Goal: Register for event/course

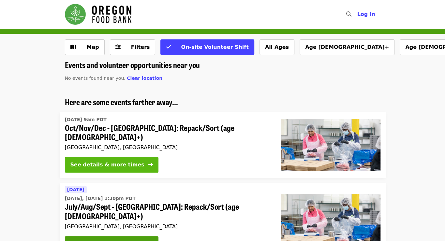
click at [130, 164] on button "See details & more times" at bounding box center [112, 165] width 94 height 16
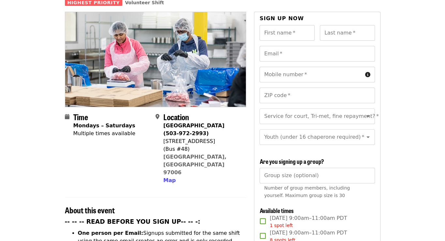
scroll to position [62, 0]
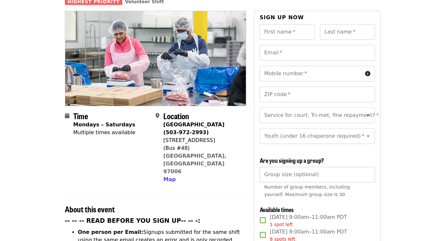
click at [289, 178] on input "Group size (optional)" at bounding box center [317, 175] width 115 height 16
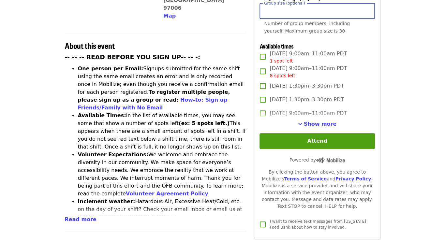
scroll to position [226, 0]
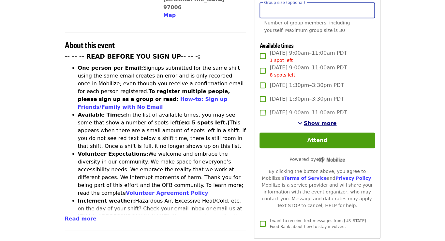
click at [316, 121] on span "Show more" at bounding box center [320, 123] width 33 height 6
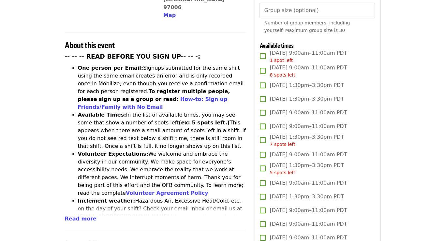
click at [324, 124] on span "[DATE] 9:00am–11:00am PDT" at bounding box center [308, 127] width 77 height 8
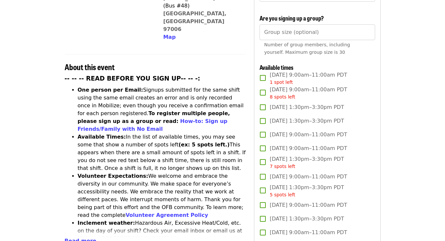
scroll to position [204, 0]
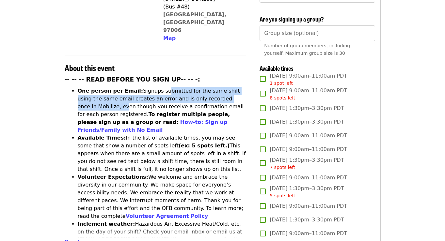
drag, startPoint x: 154, startPoint y: 66, endPoint x: 234, endPoint y: 70, distance: 80.0
click at [234, 87] on li "One person per Email: Signups submitted for the same shift using the same email…" at bounding box center [162, 110] width 169 height 47
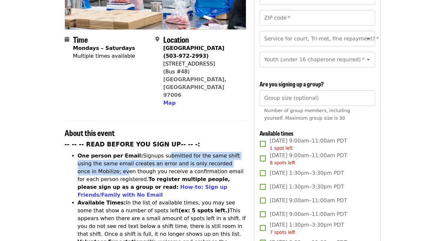
scroll to position [138, 0]
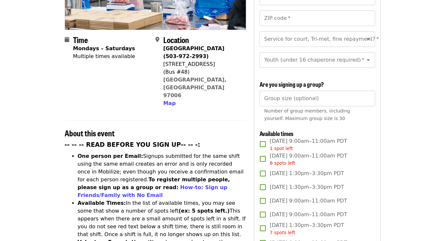
click at [290, 118] on span "Number of group members, including yourself. Maximum group size is 30" at bounding box center [307, 114] width 86 height 13
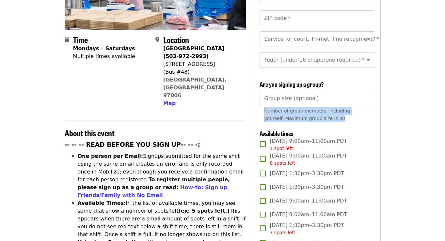
click at [290, 118] on span "Number of group members, including yourself. Maximum group size is 30" at bounding box center [307, 114] width 86 height 13
click at [291, 117] on span "Number of group members, including yourself. Maximum group size is 30" at bounding box center [307, 114] width 86 height 13
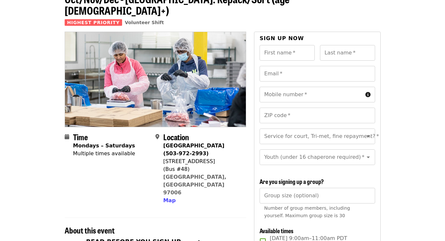
scroll to position [40, 0]
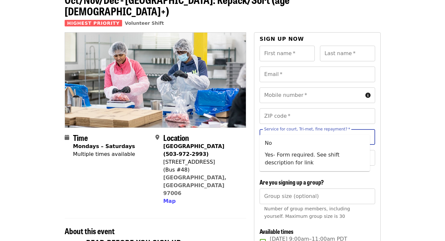
click at [343, 131] on input "Service for court, Tri-met, fine repayment?   *" at bounding box center [309, 137] width 89 height 12
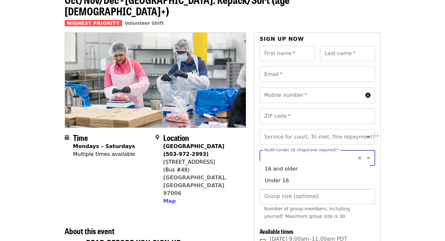
click at [338, 152] on input "Youth (under 16 chaperone required)   *" at bounding box center [309, 158] width 89 height 12
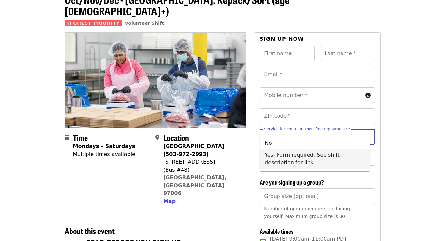
click at [320, 131] on input "Service for court, Tri-met, fine repayment?   *" at bounding box center [309, 137] width 89 height 12
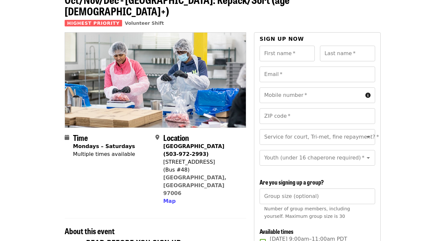
click at [341, 131] on input "Service for court, Tri-met, fine repayment?   *" at bounding box center [309, 137] width 89 height 12
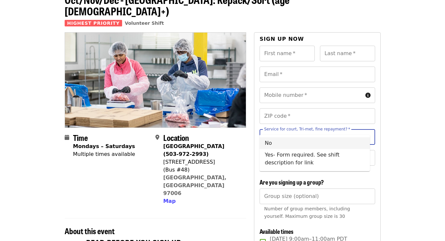
click at [320, 142] on li "No" at bounding box center [314, 143] width 110 height 12
type input "**"
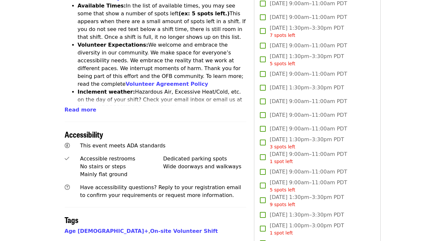
scroll to position [334, 0]
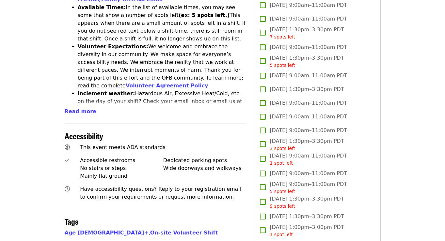
click at [80, 108] on span "Read more" at bounding box center [81, 111] width 32 height 6
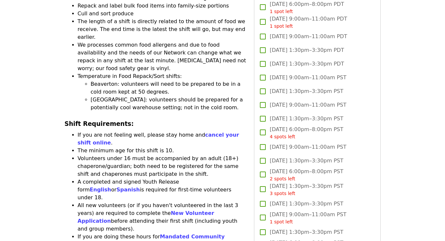
scroll to position [628, 0]
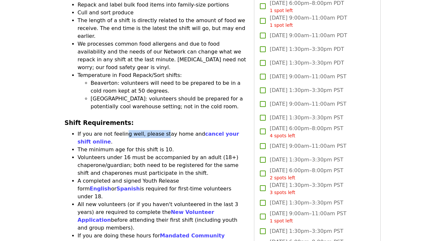
drag, startPoint x: 122, startPoint y: 68, endPoint x: 160, endPoint y: 68, distance: 37.9
click at [160, 130] on li "If you are not feeling well, please stay home and cancel your shift online ." at bounding box center [162, 138] width 169 height 16
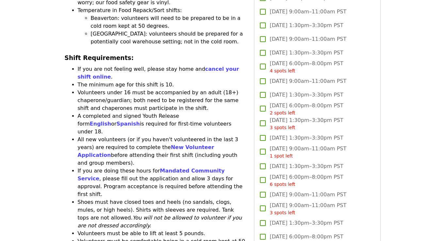
scroll to position [693, 0]
drag, startPoint x: 166, startPoint y: 56, endPoint x: 203, endPoint y: 59, distance: 37.3
click at [204, 135] on li "All new volunteers (or if you haven't volunteered in the last 3 years) are requ…" at bounding box center [162, 150] width 169 height 31
click at [201, 135] on li "All new volunteers (or if you haven't volunteered in the last 3 years) are requ…" at bounding box center [162, 150] width 169 height 31
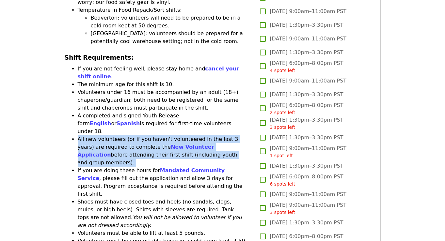
click at [201, 135] on li "All new volunteers (or if you haven't volunteered in the last 3 years) are requ…" at bounding box center [162, 150] width 169 height 31
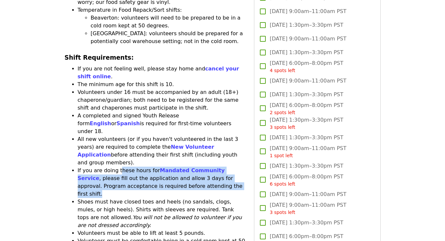
drag, startPoint x: 131, startPoint y: 81, endPoint x: 217, endPoint y: 93, distance: 86.9
click at [217, 167] on li "If you are doing these hours for Mandated Community Service , please fill out t…" at bounding box center [162, 182] width 169 height 31
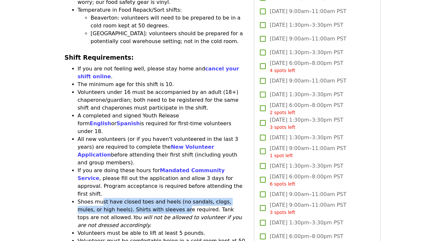
drag, startPoint x: 100, startPoint y: 107, endPoint x: 147, endPoint y: 113, distance: 48.0
click at [145, 198] on li "Shoes must have closed toes and heels (no sandals, clogs, mules, or high heels)…" at bounding box center [162, 213] width 169 height 31
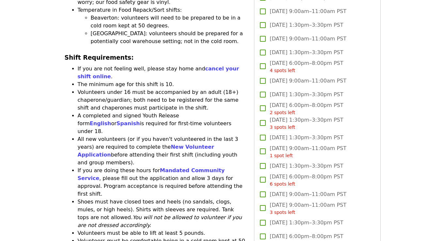
click at [147, 198] on li "Shoes must have closed toes and heels (no sandals, clogs, mules, or high heels)…" at bounding box center [162, 213] width 169 height 31
click at [150, 198] on li "Shoes must have closed toes and heels (no sandals, clogs, mules, or high heels)…" at bounding box center [162, 213] width 169 height 31
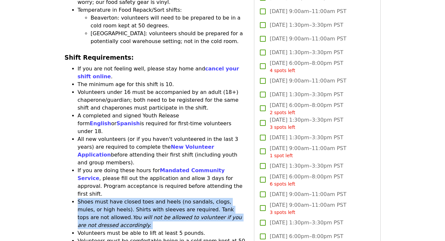
click at [150, 198] on li "Shoes must have closed toes and heels (no sandals, clogs, mules, or high heels)…" at bounding box center [162, 213] width 169 height 31
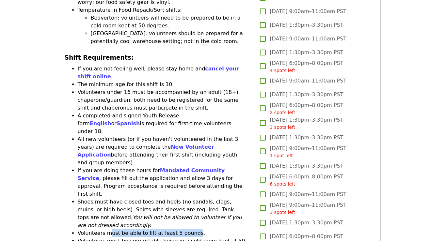
drag, startPoint x: 109, startPoint y: 130, endPoint x: 188, endPoint y: 131, distance: 78.6
click at [188, 229] on li "Volunteers must be able to lift at least 5 pounds." at bounding box center [162, 233] width 169 height 8
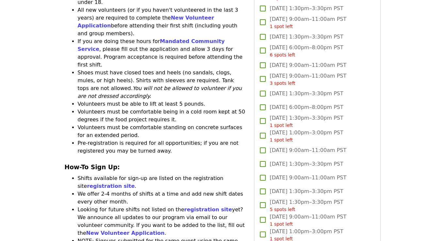
scroll to position [824, 0]
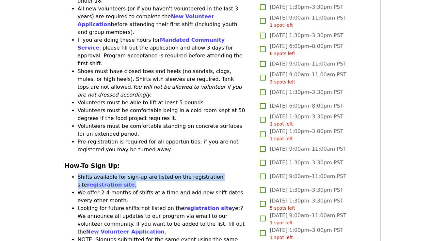
drag, startPoint x: 79, startPoint y: 70, endPoint x: 162, endPoint y: 76, distance: 83.7
click at [162, 173] on ul "Shifts available for sign-up are listed on the registration site registration s…" at bounding box center [156, 231] width 182 height 117
click at [162, 173] on li "Shifts available for sign-up are listed on the registration site registration s…" at bounding box center [162, 181] width 169 height 16
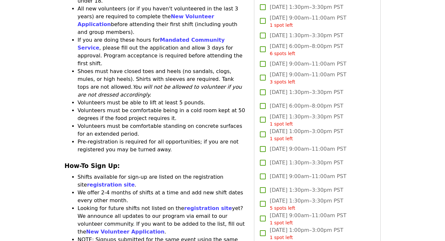
click at [107, 189] on li "We offer 2-4 months of shifts at a time and add new shift dates every other mon…" at bounding box center [162, 197] width 169 height 16
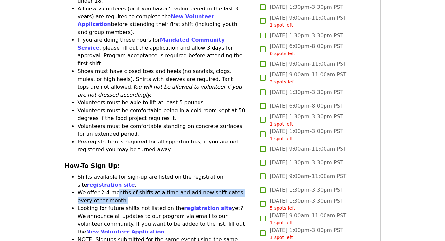
drag, startPoint x: 152, startPoint y: 90, endPoint x: 164, endPoint y: 93, distance: 12.4
click at [164, 189] on li "We offer 2-4 months of shifts at a time and add new shift dates every other mon…" at bounding box center [162, 197] width 169 height 16
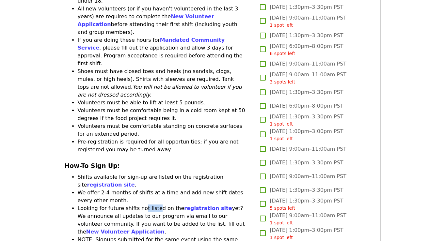
drag, startPoint x: 141, startPoint y: 102, endPoint x: 153, endPoint y: 104, distance: 12.9
click at [153, 205] on li "Looking for future shifts not listed on the registration site yet? We announce …" at bounding box center [162, 220] width 169 height 31
click at [154, 205] on li "Looking for future shifts not listed on the registration site yet? We announce …" at bounding box center [162, 220] width 169 height 31
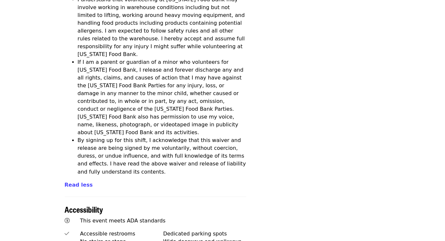
scroll to position [2359, 0]
